Goal: Find specific page/section: Find specific page/section

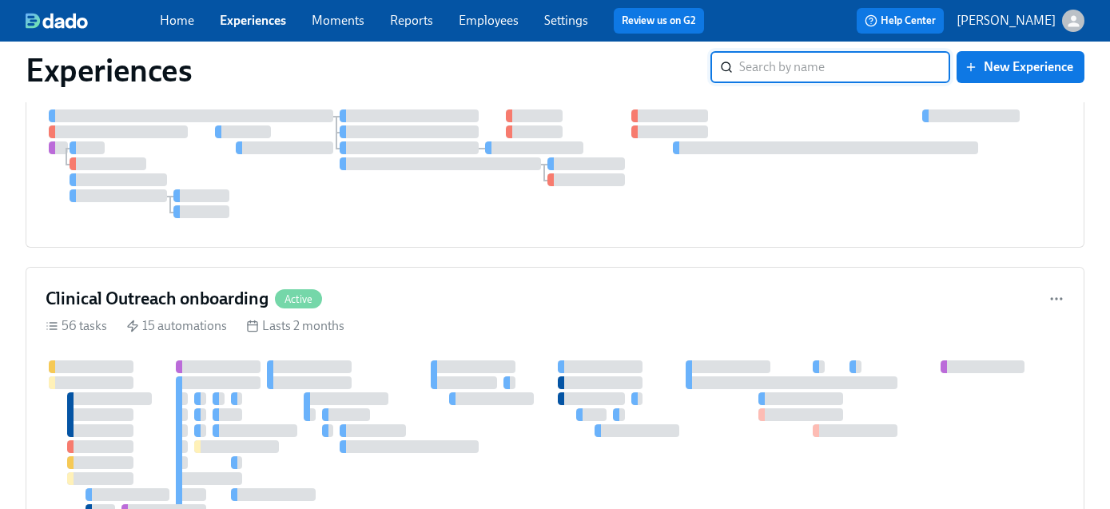
scroll to position [658, 0]
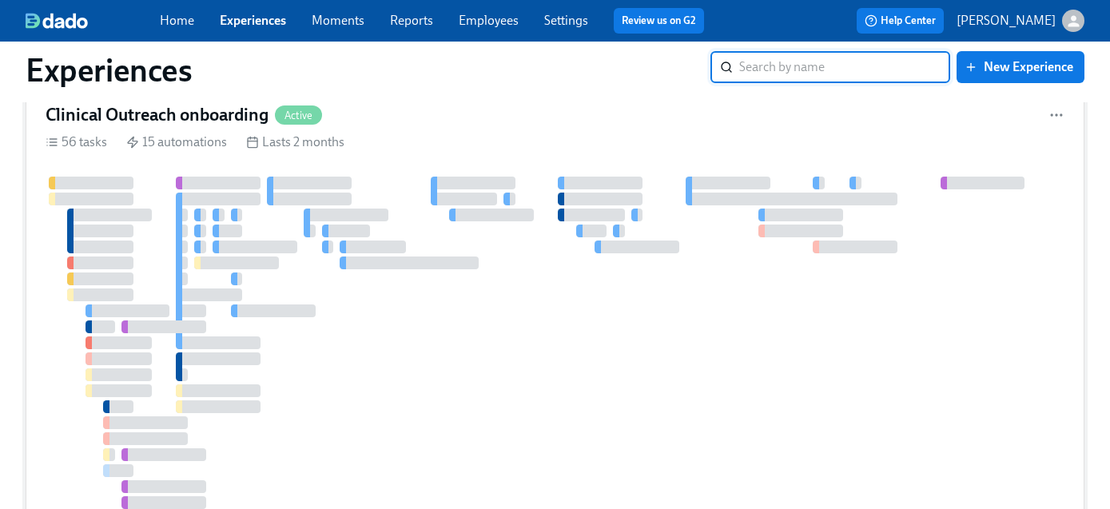
click at [471, 112] on div "Clinical Outreach onboarding Active" at bounding box center [555, 115] width 1019 height 24
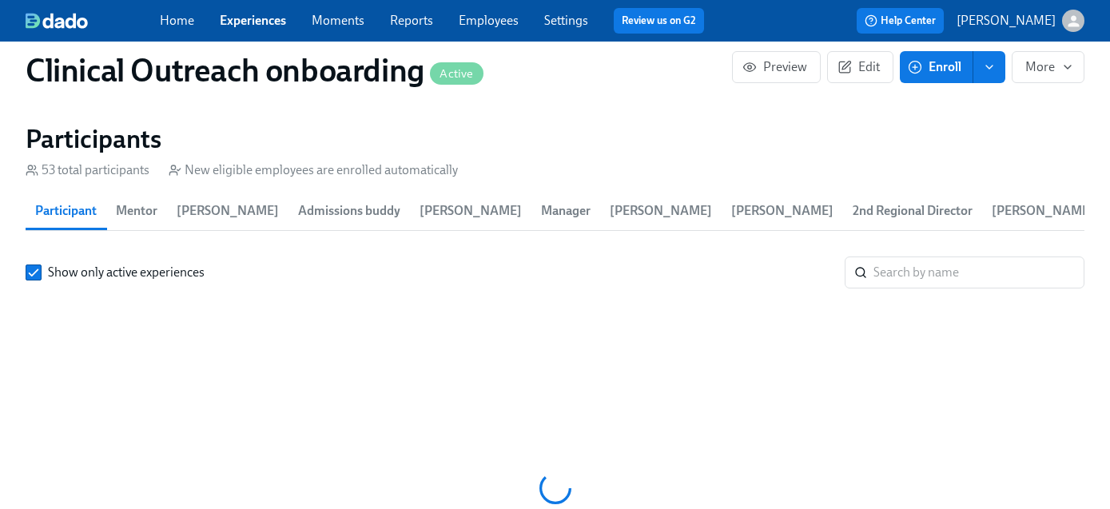
scroll to position [0, 9337]
click at [917, 274] on input "search" at bounding box center [978, 273] width 211 height 32
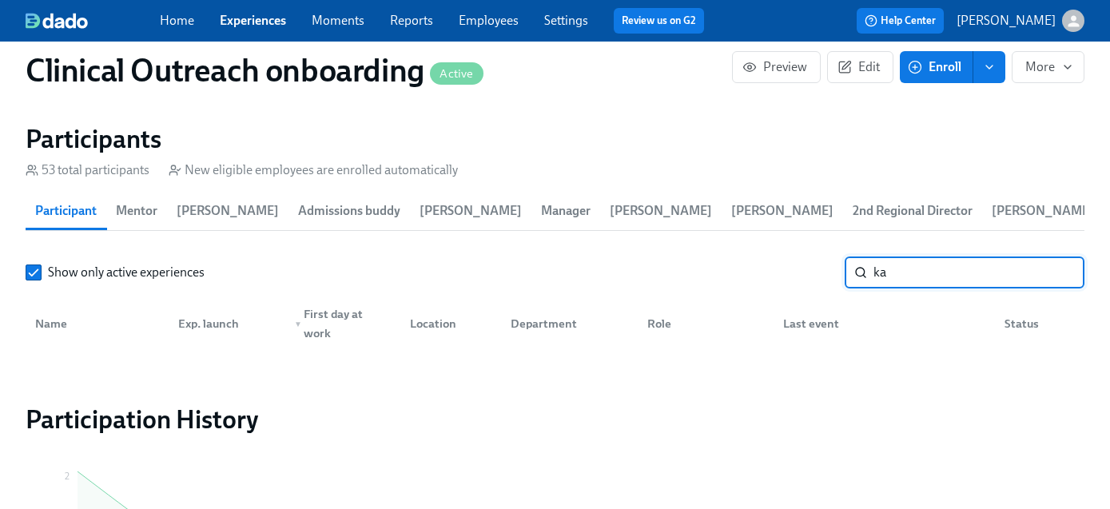
type input "k"
type input "j"
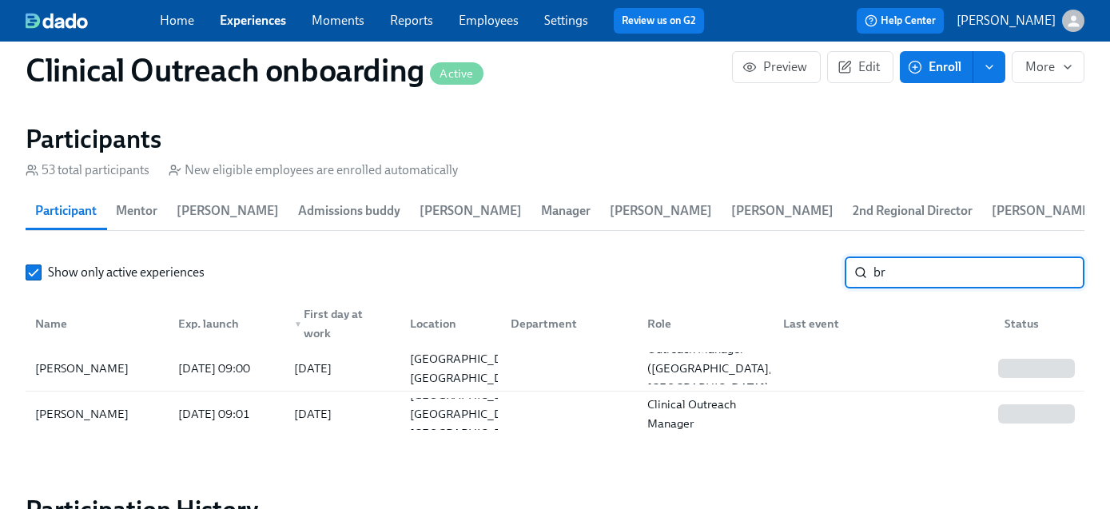
type input "b"
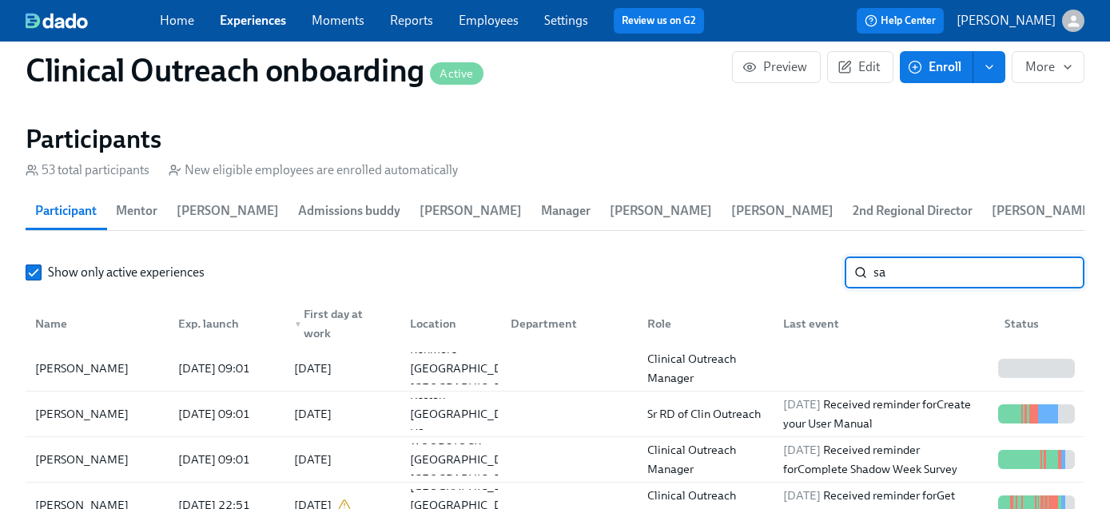
type input "s"
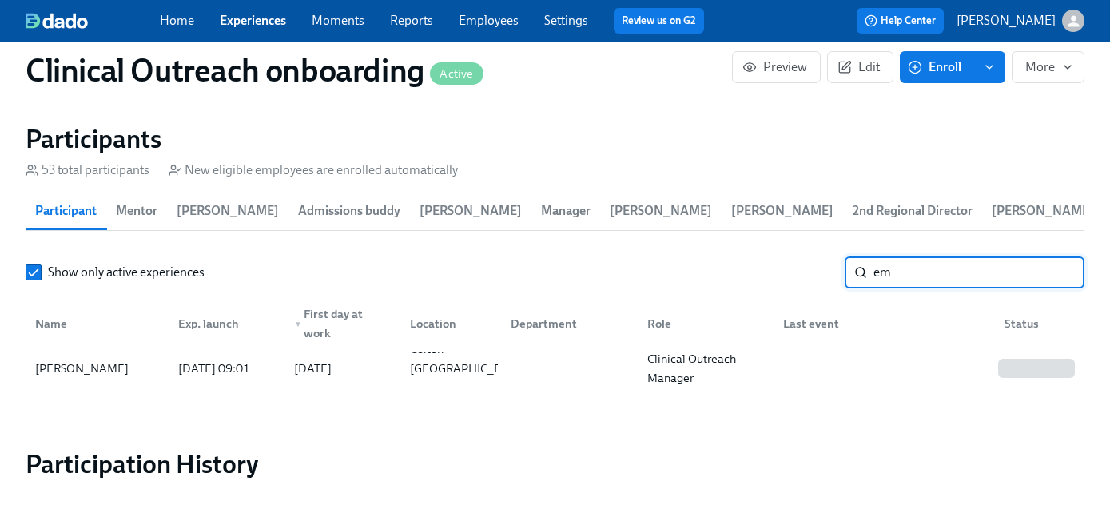
type input "e"
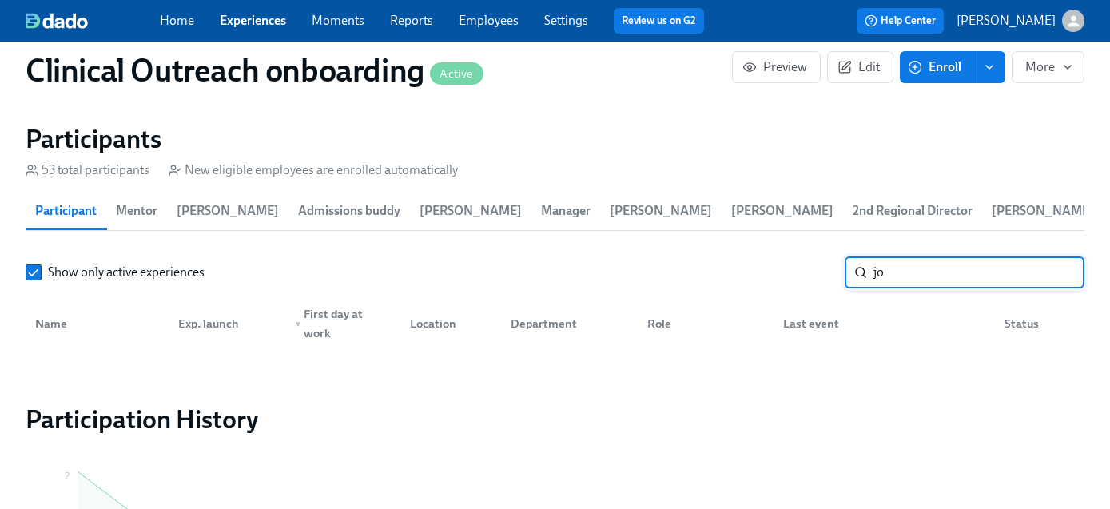
type input "j"
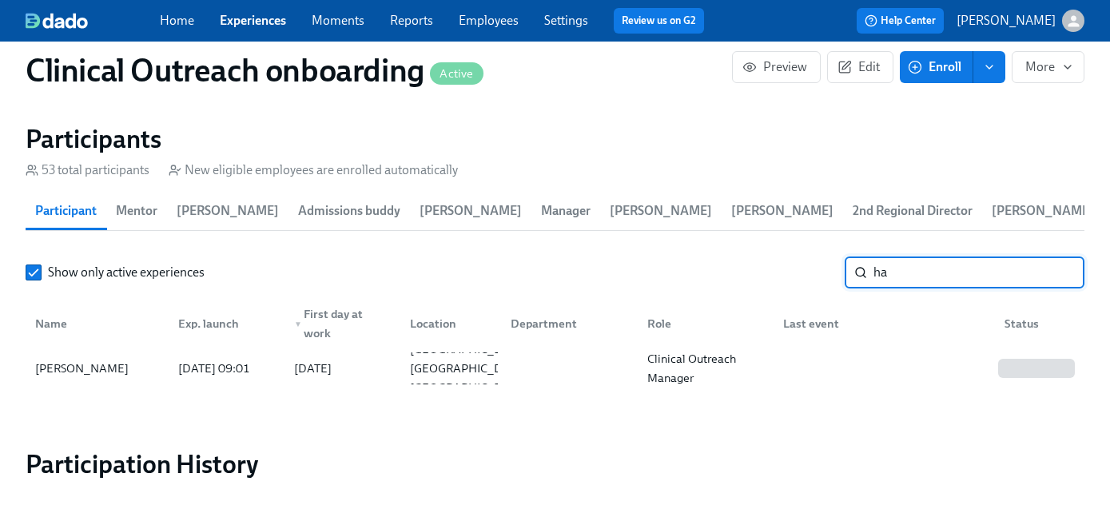
type input "h"
type input "g"
type input "c"
type input "j"
type input "l"
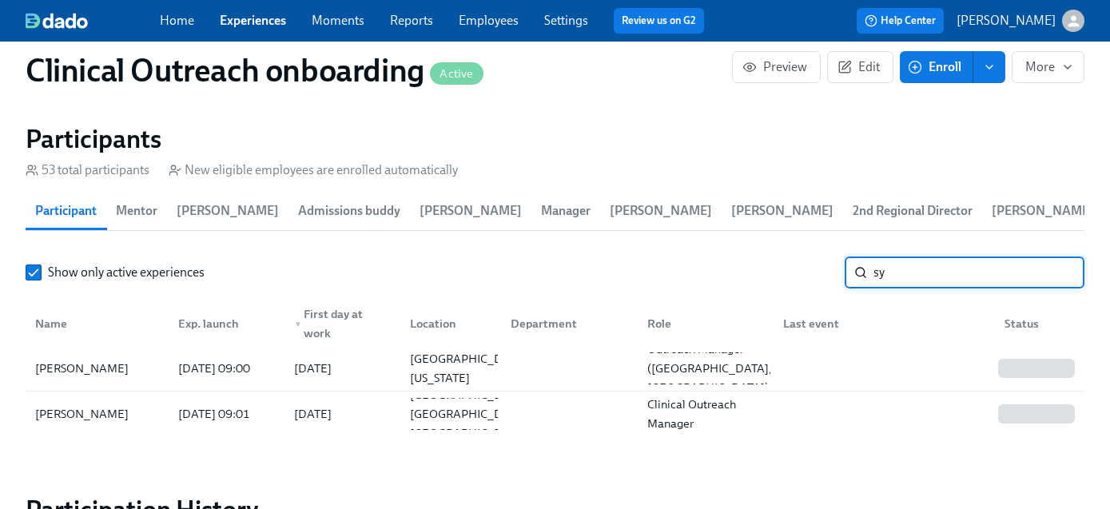
type input "s"
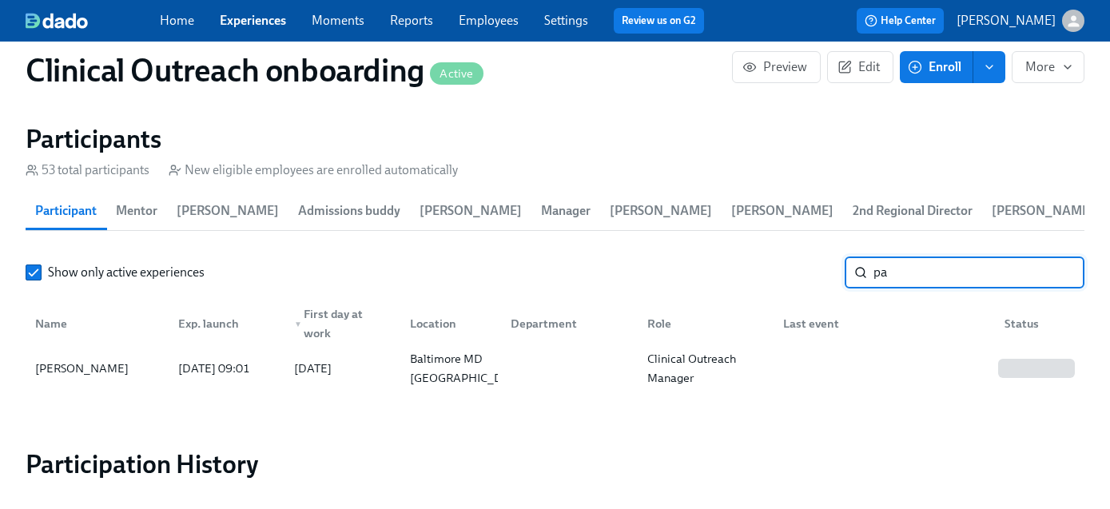
type input "p"
type input "e"
type input "v"
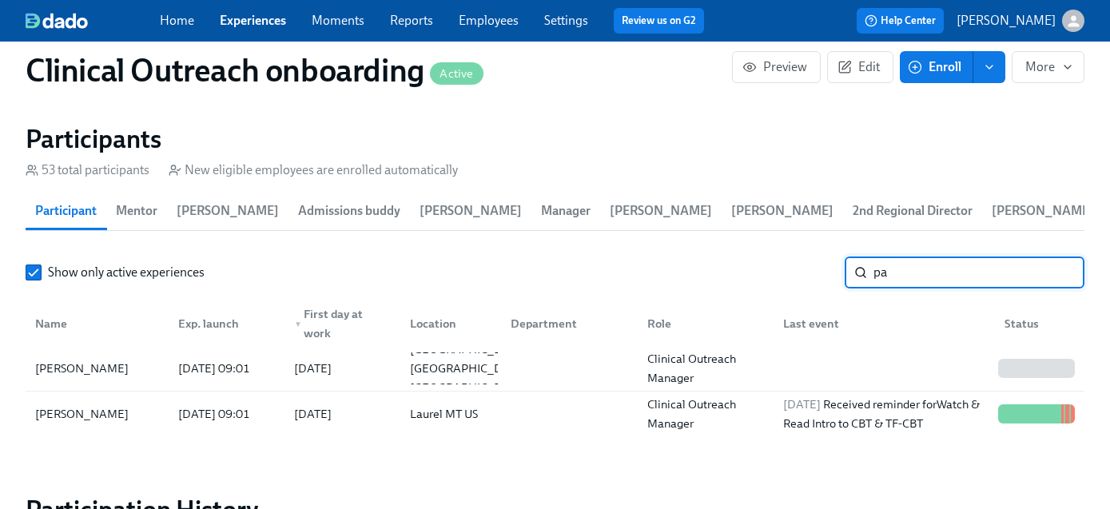
type input "p"
type input "j"
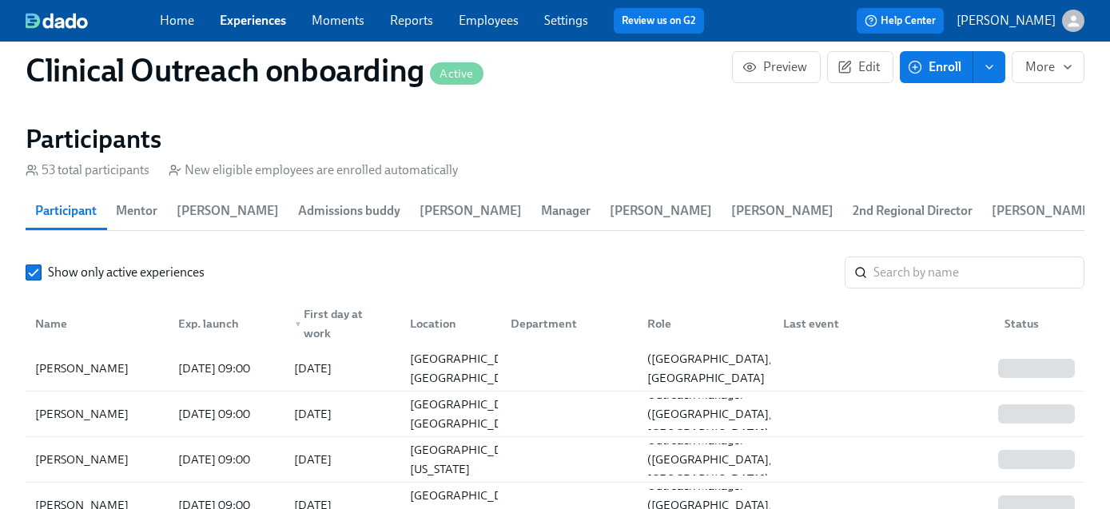
scroll to position [0, 17868]
